Goal: Transaction & Acquisition: Purchase product/service

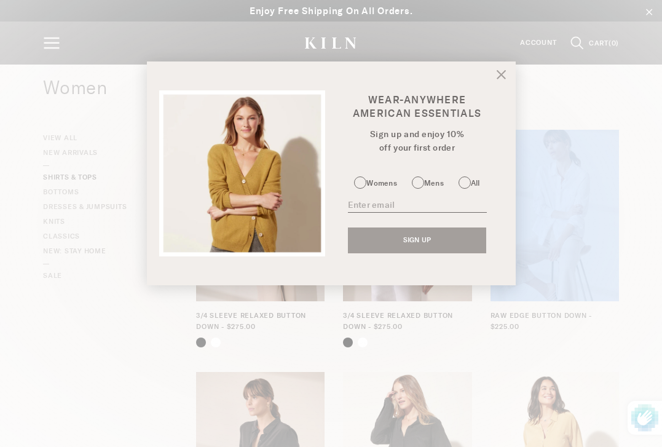
click at [503, 73] on icon at bounding box center [501, 74] width 9 height 9
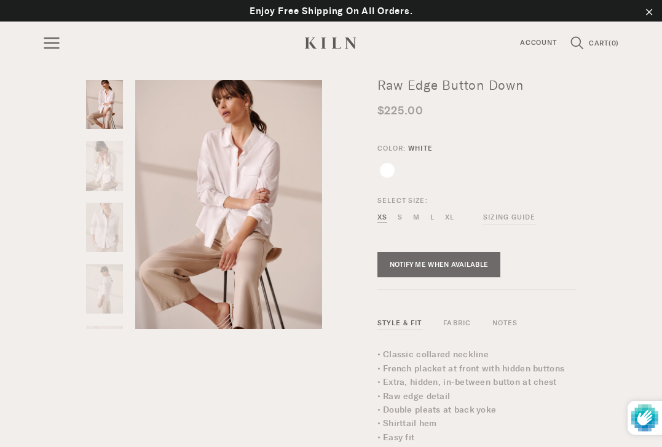
click at [109, 157] on img at bounding box center [103, 166] width 37 height 50
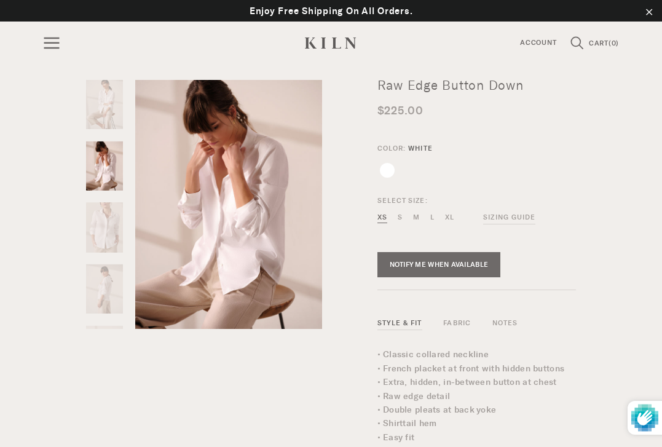
click at [106, 228] on img at bounding box center [103, 227] width 37 height 50
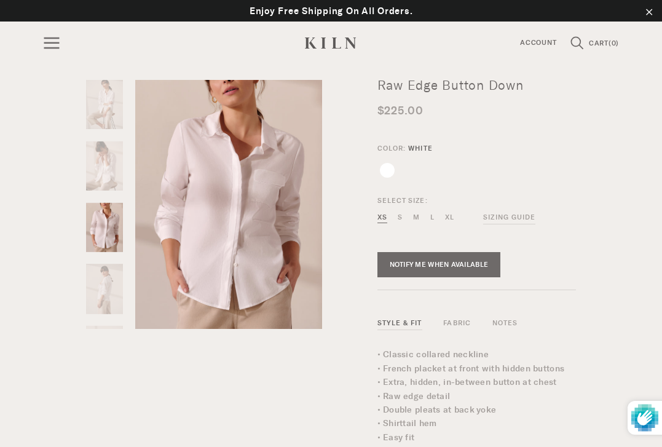
click at [101, 275] on img at bounding box center [103, 289] width 37 height 50
